Goal: Task Accomplishment & Management: Use online tool/utility

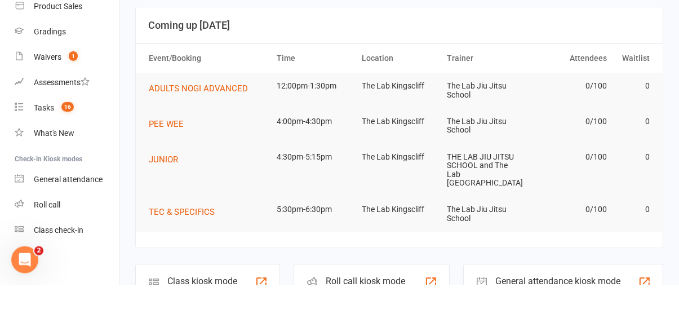
scroll to position [107, 0]
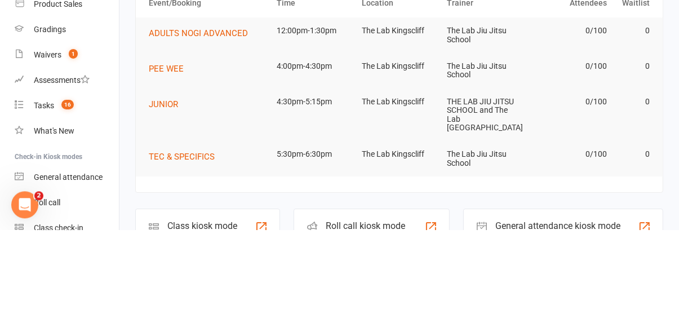
click at [246, 325] on div "Class kiosk mode Member self check-in" at bounding box center [207, 329] width 145 height 39
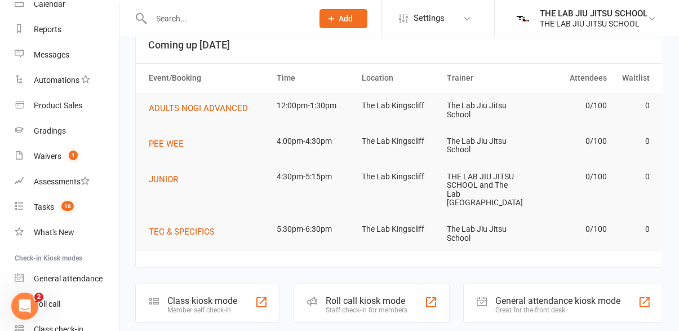
scroll to position [35, 0]
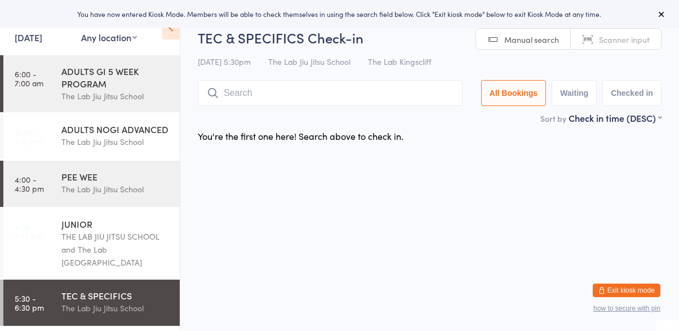
click at [382, 96] on input "search" at bounding box center [330, 93] width 265 height 26
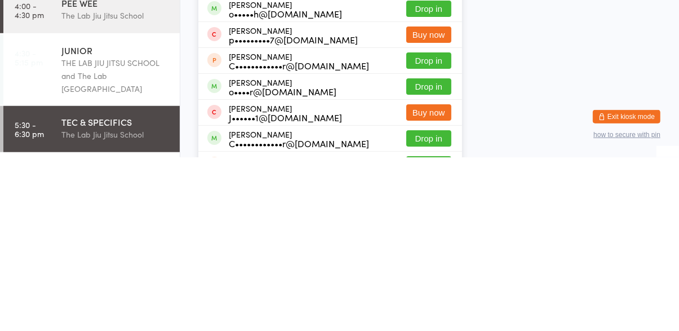
scroll to position [17, 0]
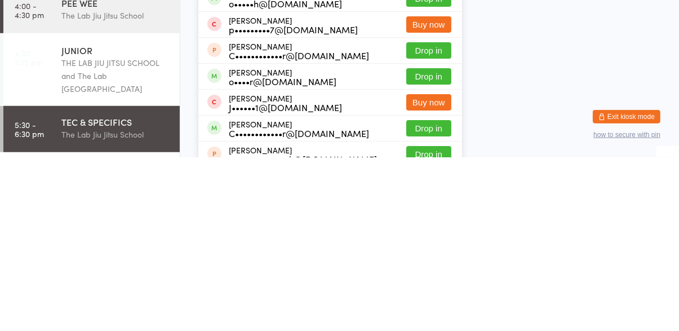
type input "[PERSON_NAME]"
click at [444, 253] on button "Drop in" at bounding box center [428, 250] width 45 height 16
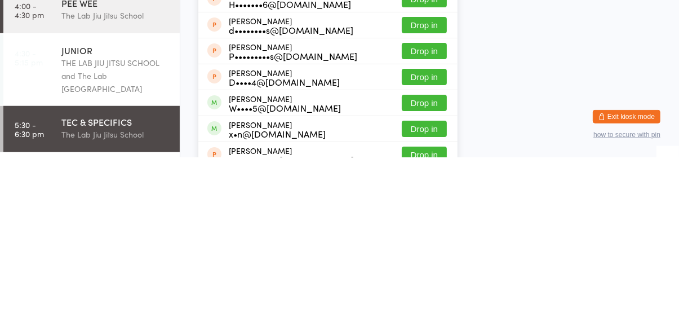
scroll to position [45, 0]
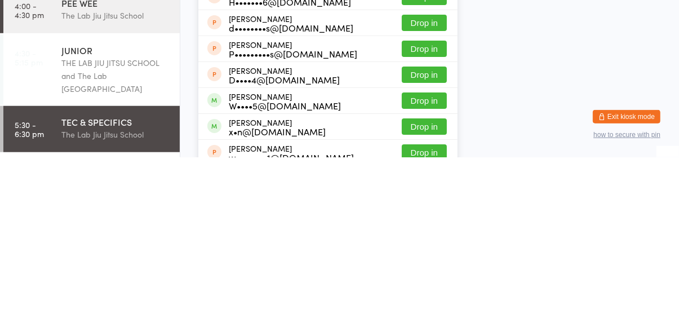
type input "[PERSON_NAME]"
click at [437, 277] on button "Drop in" at bounding box center [424, 274] width 45 height 16
